Goal: Information Seeking & Learning: Learn about a topic

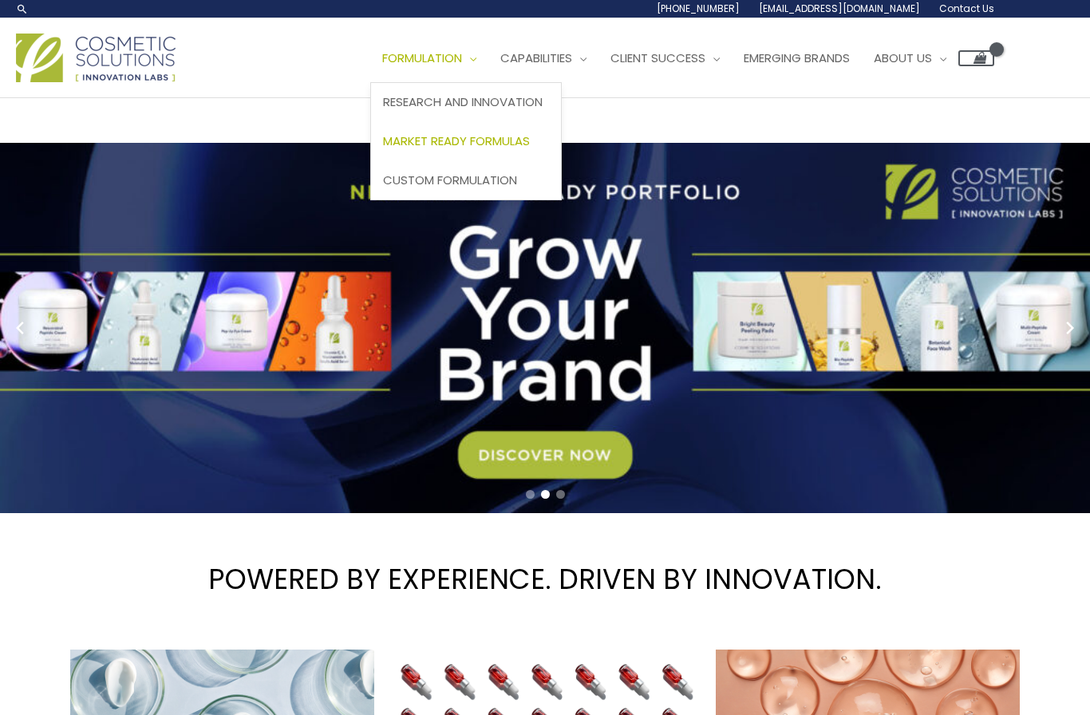
click at [487, 140] on span "Market Ready Formulas" at bounding box center [456, 140] width 147 height 17
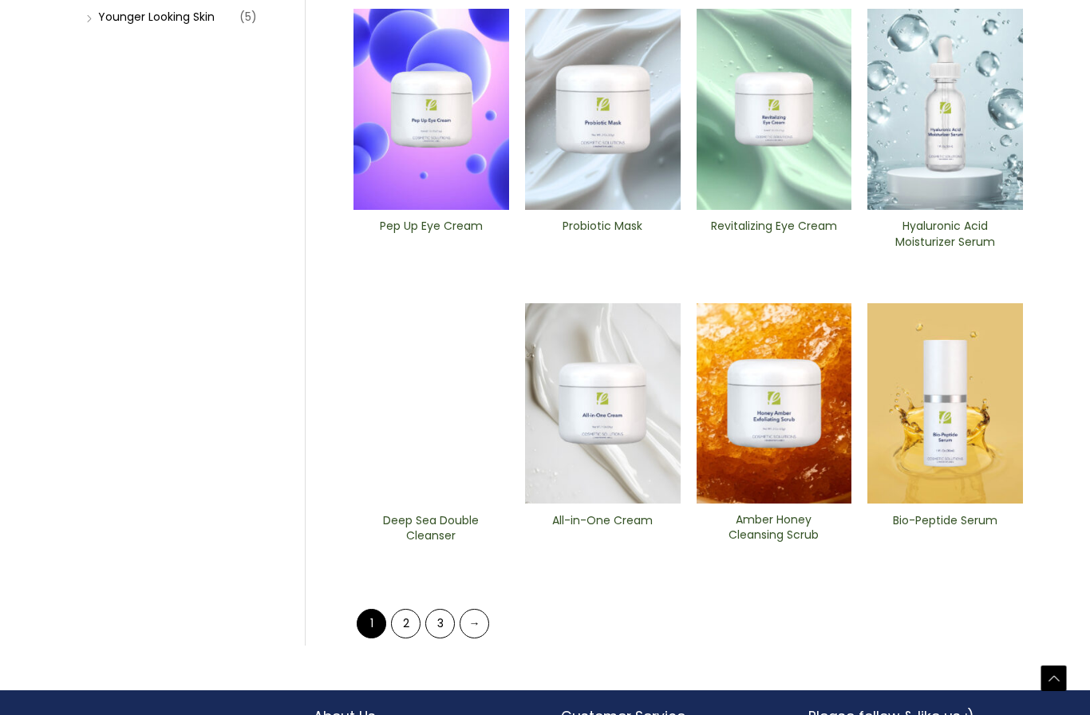
scroll to position [523, 0]
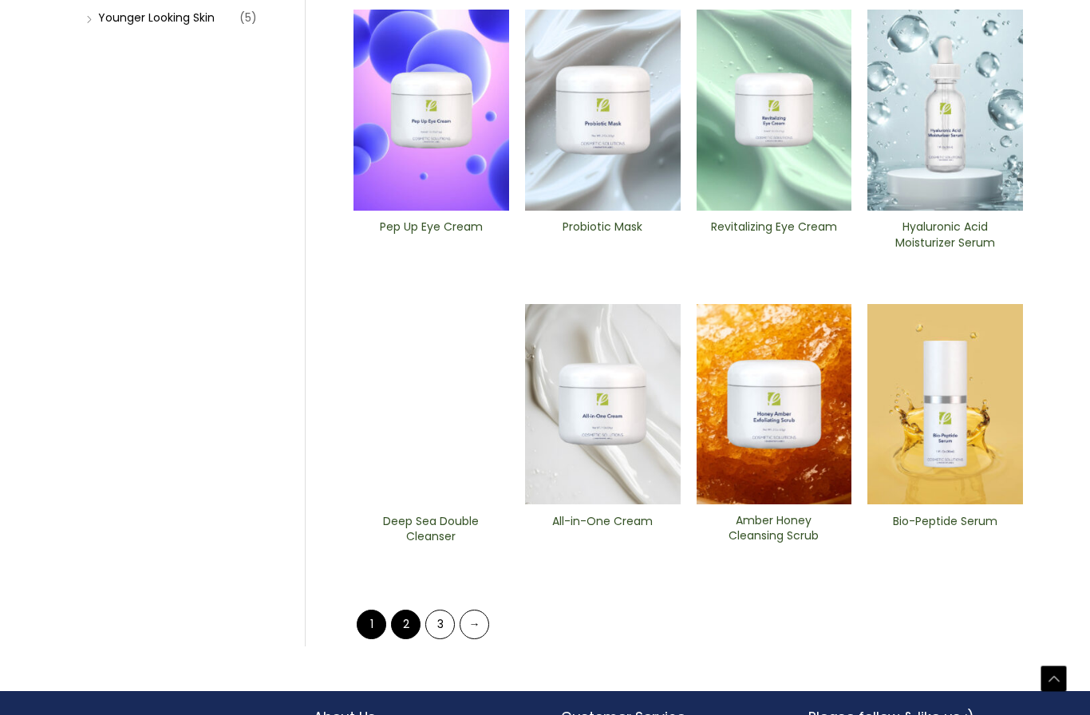
click at [408, 619] on link "2" at bounding box center [406, 624] width 30 height 30
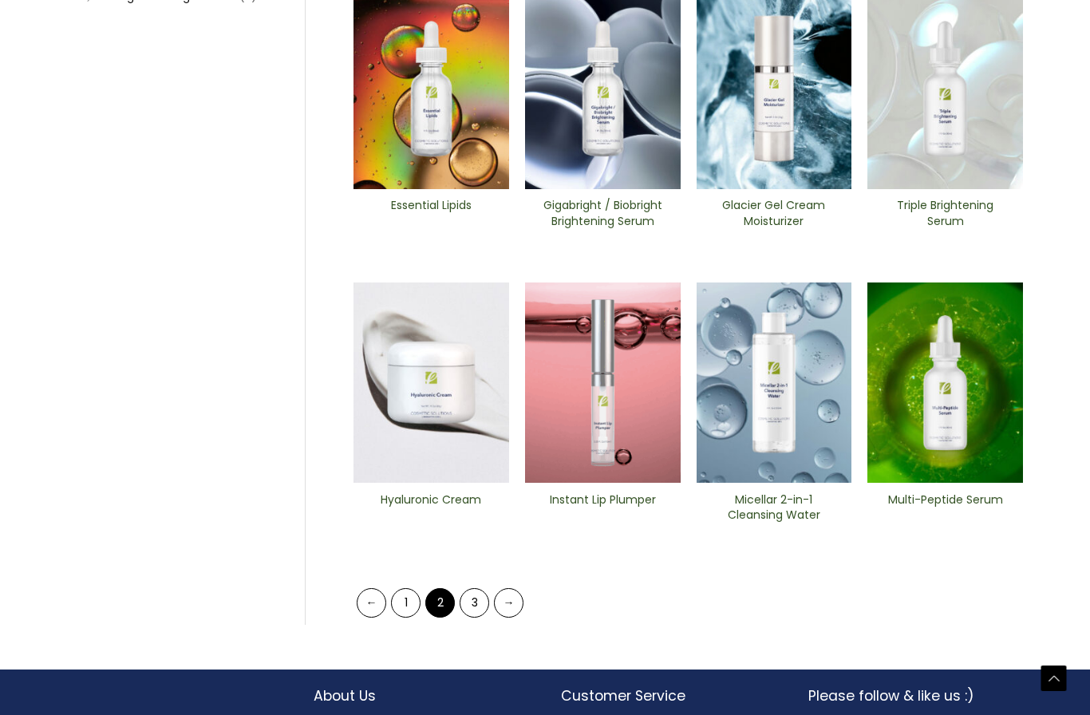
scroll to position [546, 0]
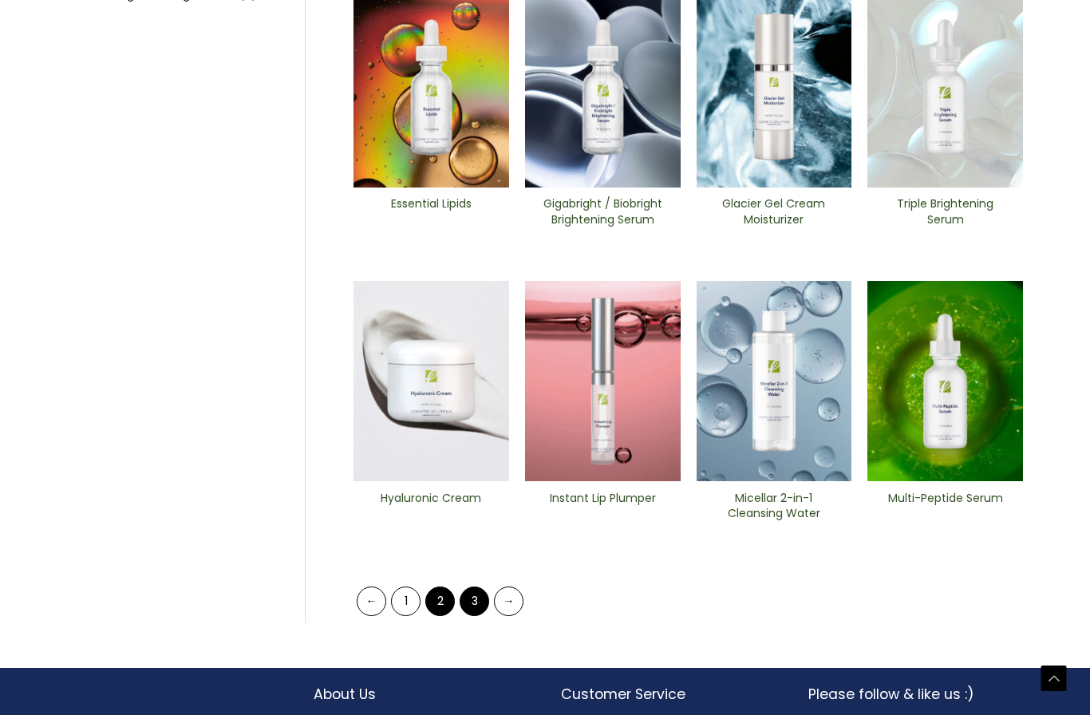
click at [470, 601] on link "3" at bounding box center [474, 602] width 30 height 30
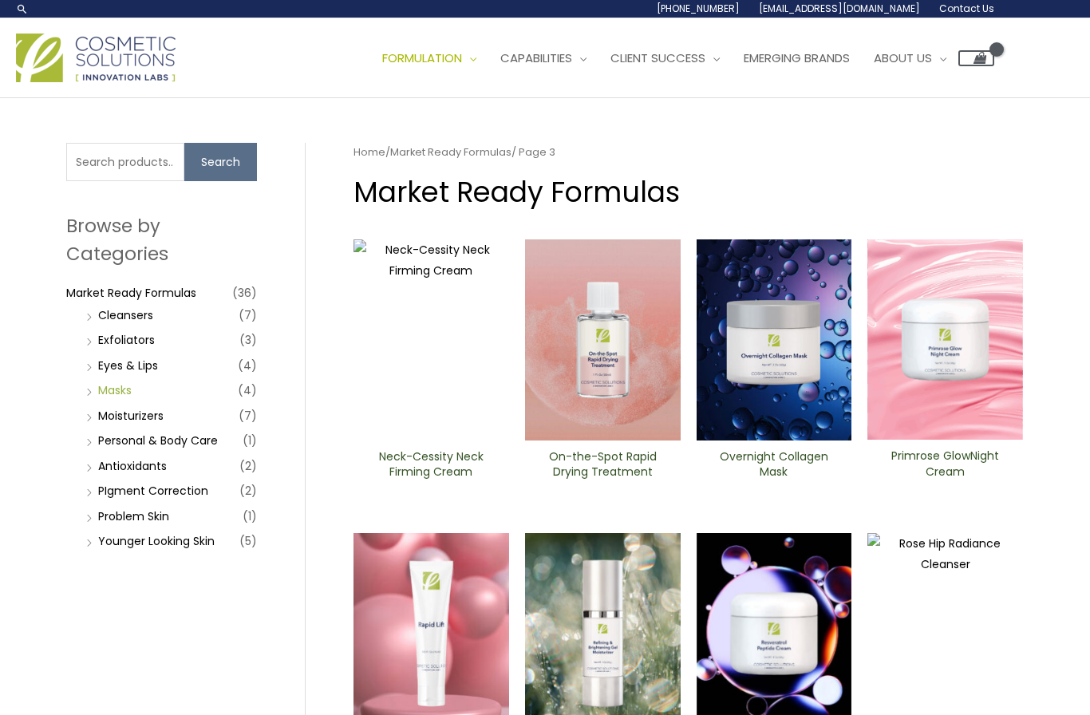
click at [116, 383] on link "Masks" at bounding box center [115, 390] width 34 height 16
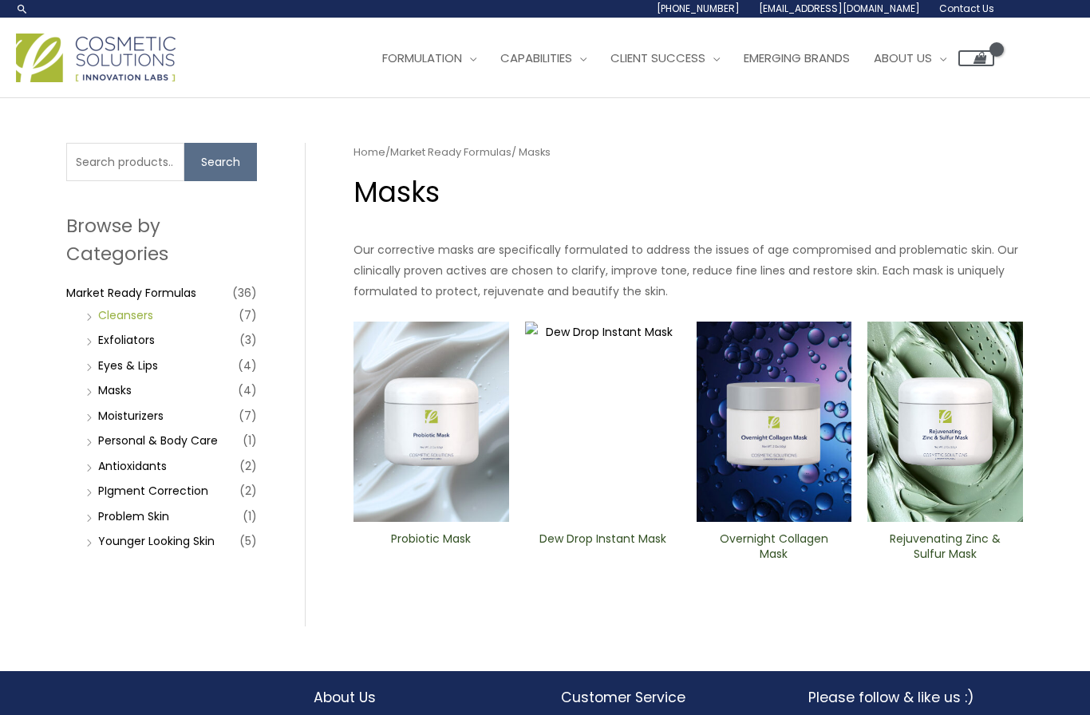
click at [131, 312] on link "Cleansers" at bounding box center [125, 315] width 55 height 16
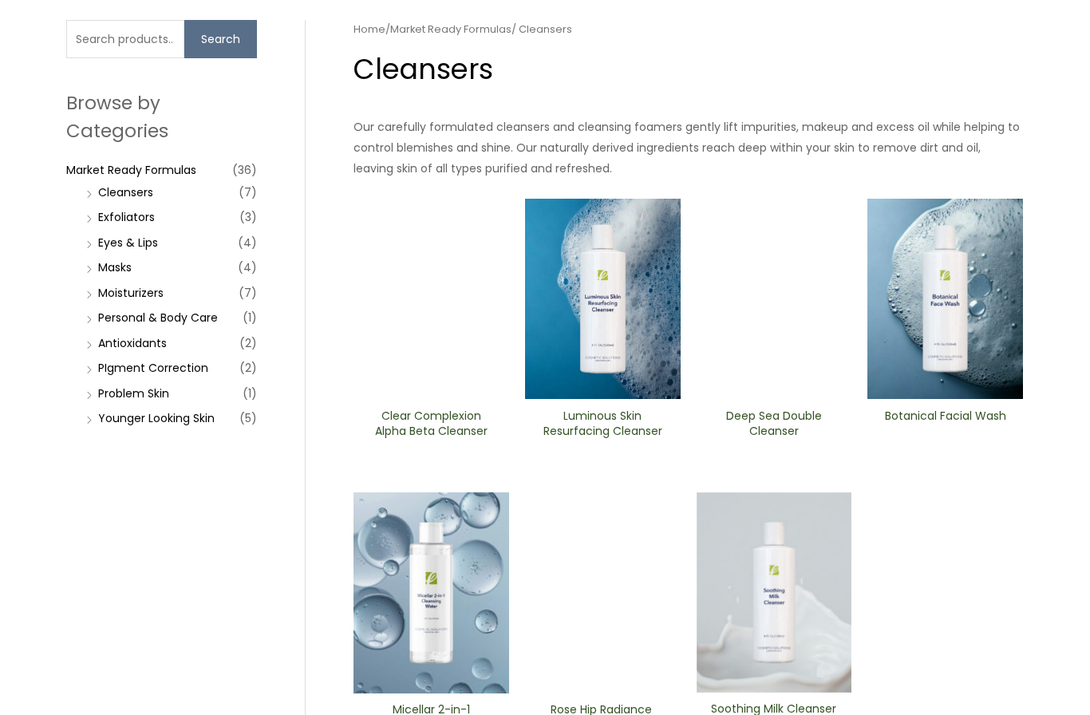
scroll to position [120, 0]
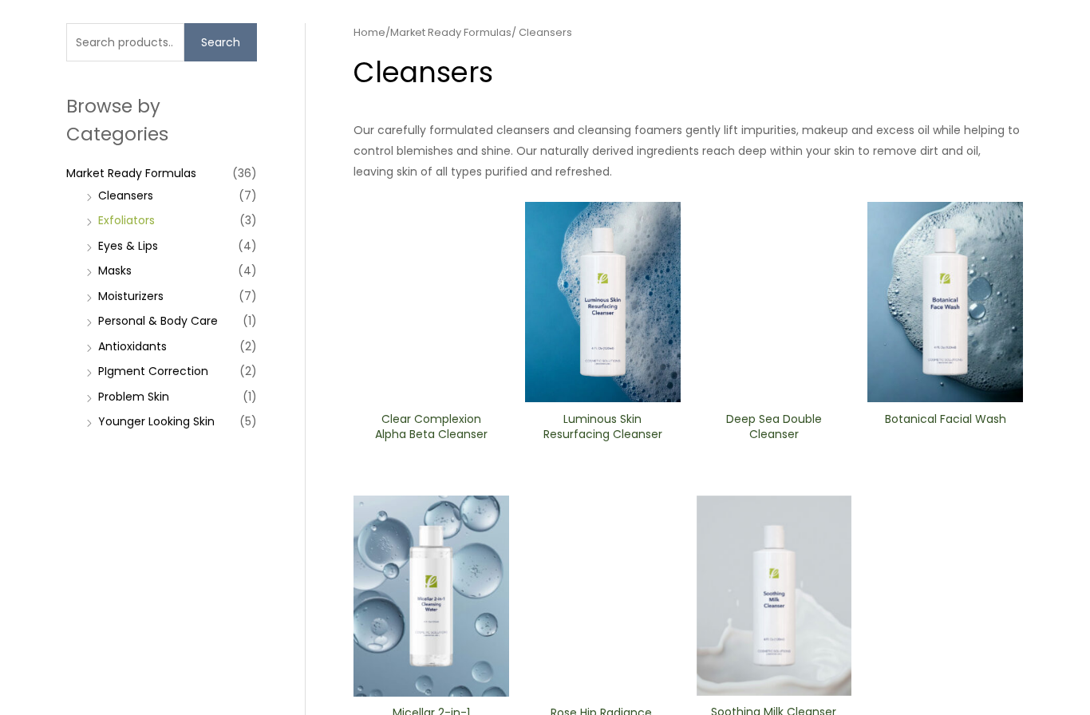
click at [132, 217] on link "Exfoliators" at bounding box center [126, 220] width 57 height 16
